Goal: Find specific page/section: Find specific page/section

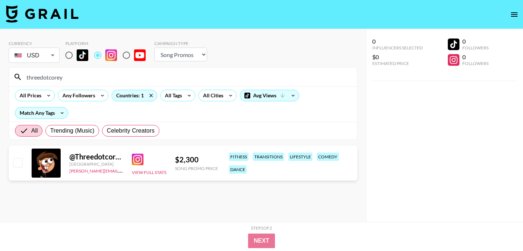
select select "Song"
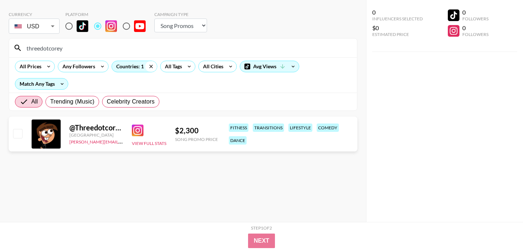
click at [152, 66] on icon at bounding box center [151, 66] width 12 height 11
click at [147, 68] on icon at bounding box center [153, 66] width 12 height 11
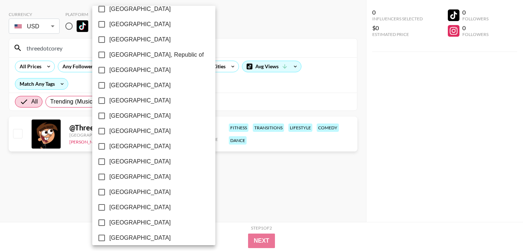
scroll to position [596, 0]
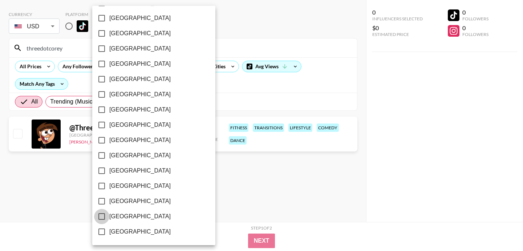
click at [99, 213] on input "[GEOGRAPHIC_DATA]" at bounding box center [101, 216] width 15 height 15
checkbox input "true"
click at [216, 208] on div at bounding box center [261, 125] width 523 height 251
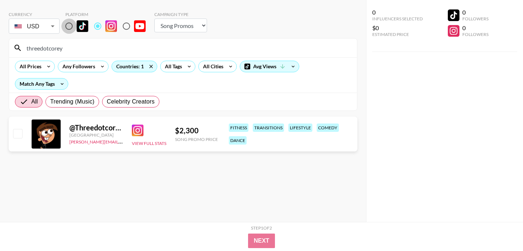
click at [69, 27] on input "radio" at bounding box center [68, 26] width 15 height 15
radio input "true"
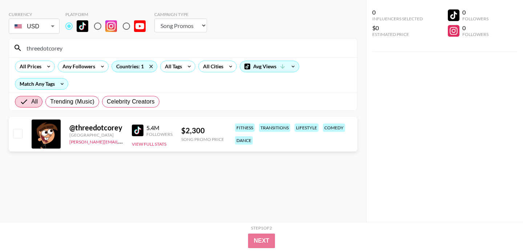
click at [69, 49] on input "threedotcorey" at bounding box center [187, 48] width 330 height 12
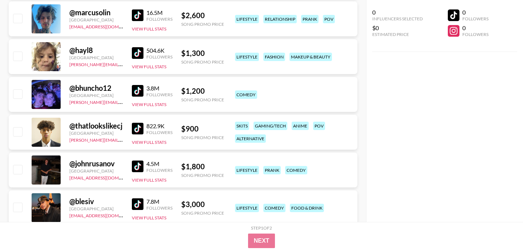
scroll to position [1543, 0]
